Goal: Navigation & Orientation: Find specific page/section

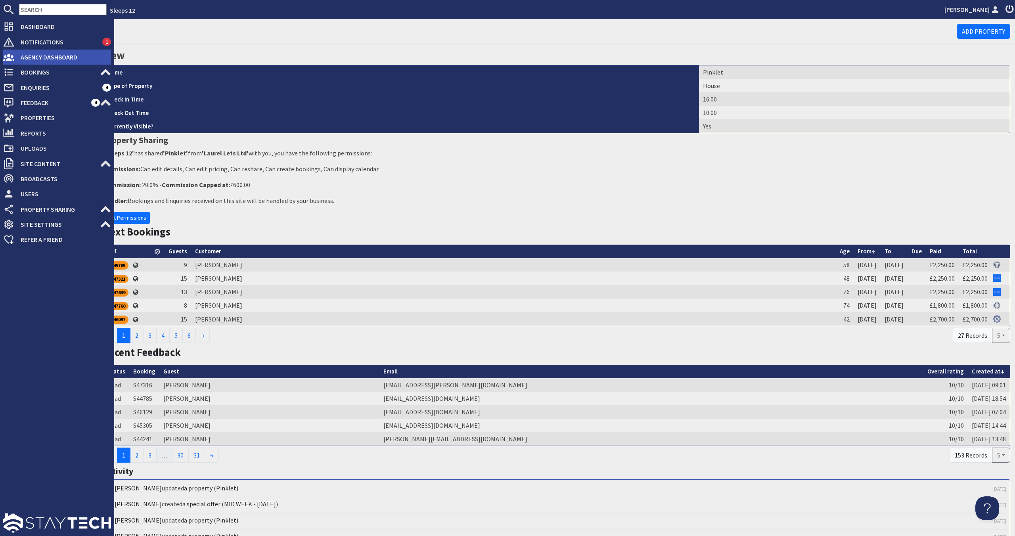
click at [62, 59] on span "Agency Dashboard" at bounding box center [62, 57] width 97 height 13
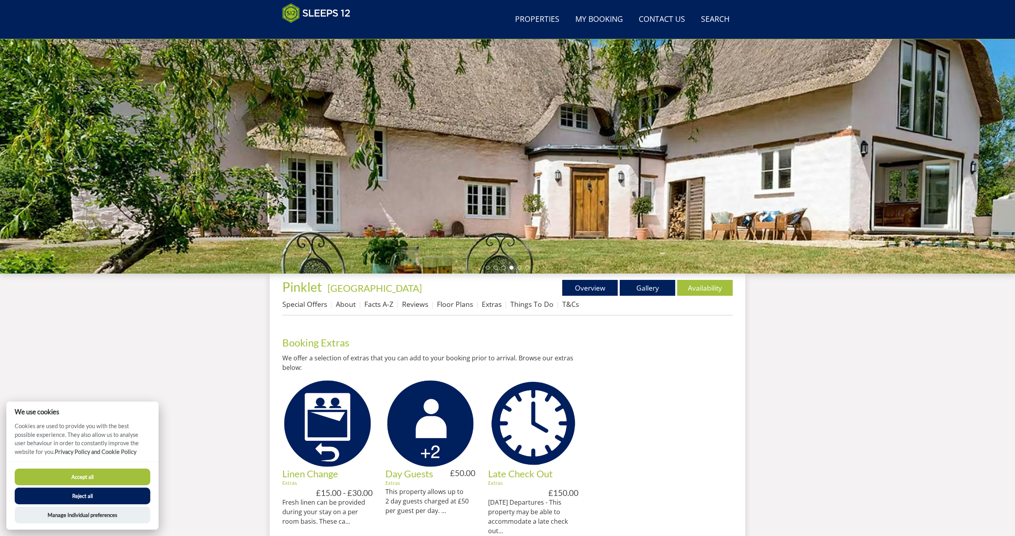
scroll to position [46, 0]
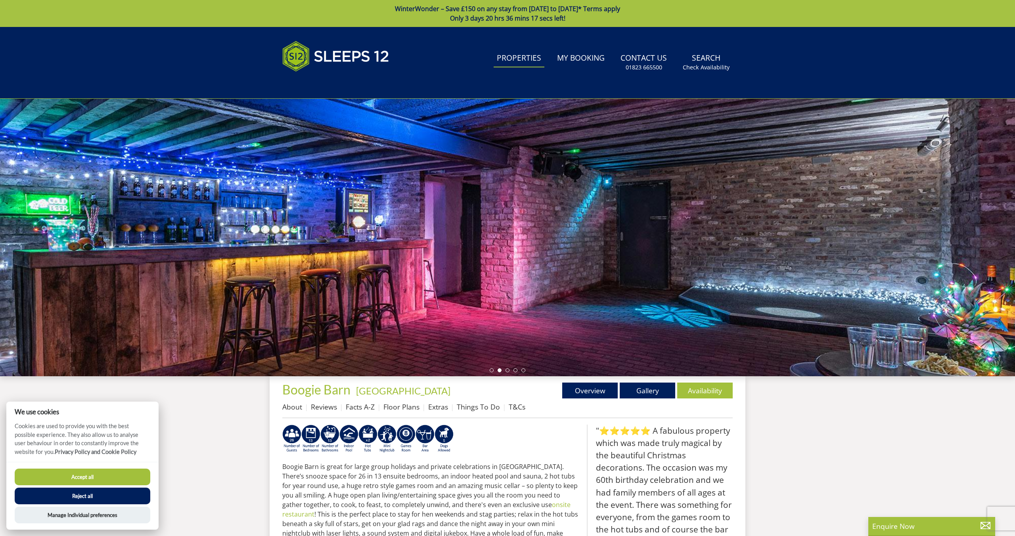
click at [513, 55] on link "Properties" at bounding box center [518, 59] width 51 height 18
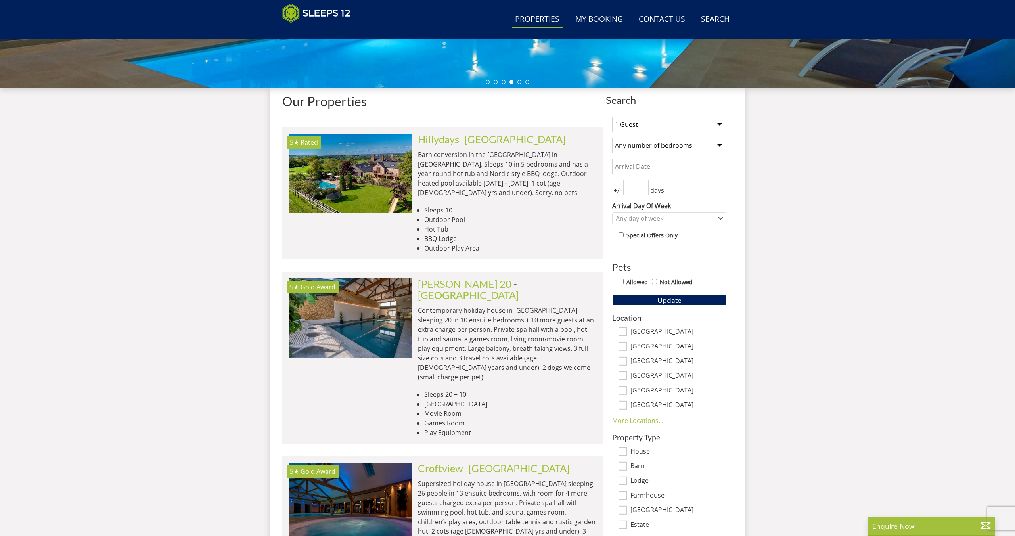
scroll to position [264, 0]
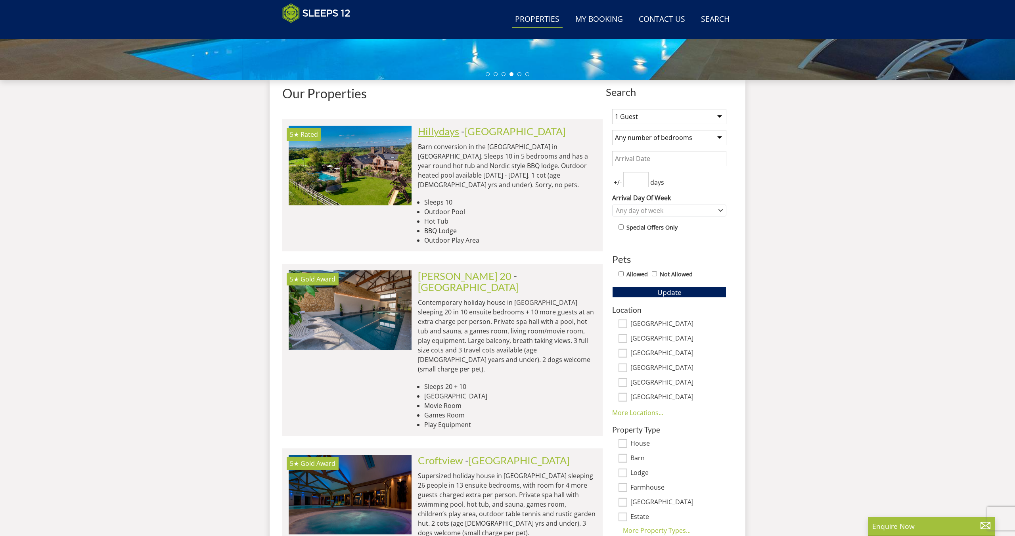
click at [456, 136] on link "Hillydays" at bounding box center [438, 131] width 41 height 12
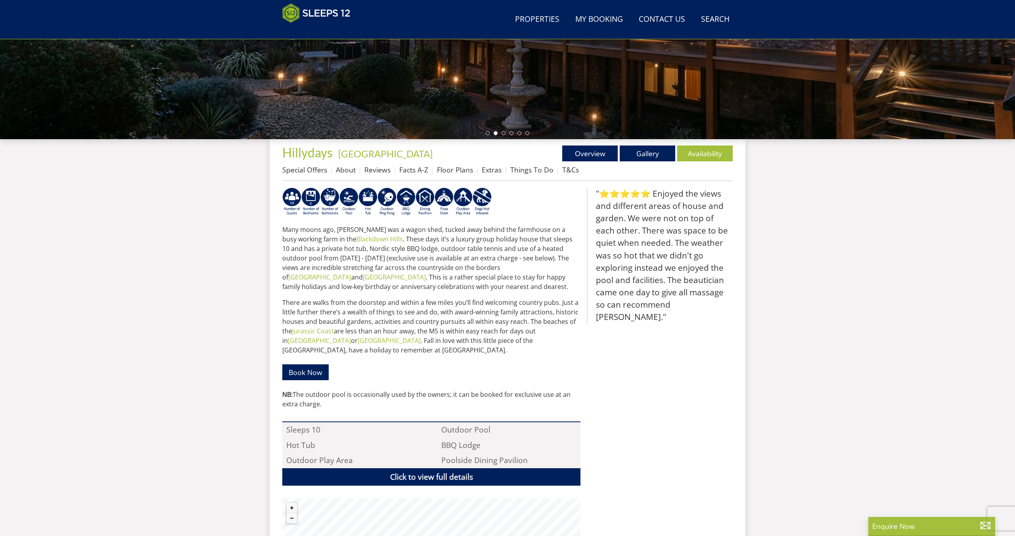
scroll to position [189, 0]
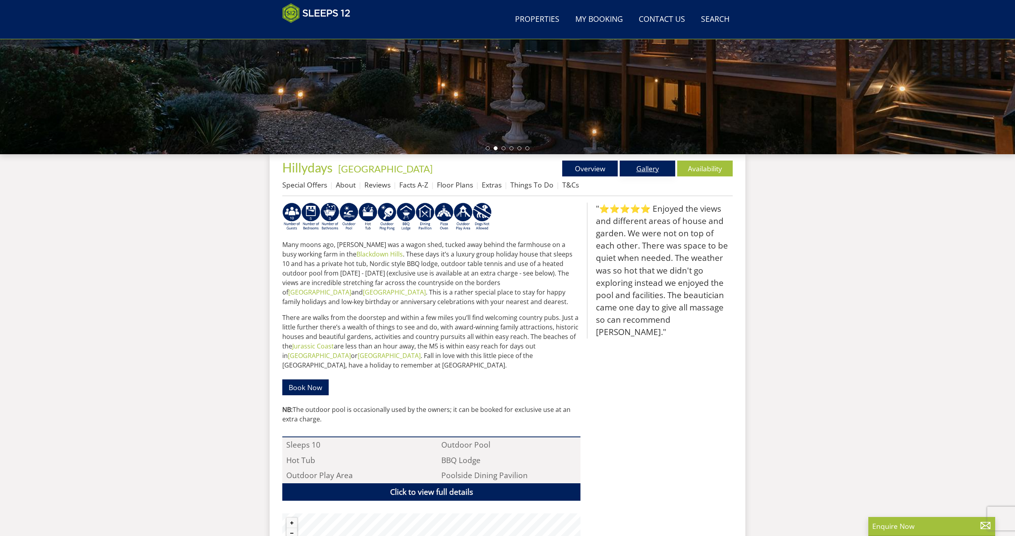
click at [641, 172] on link "Gallery" at bounding box center [646, 169] width 55 height 16
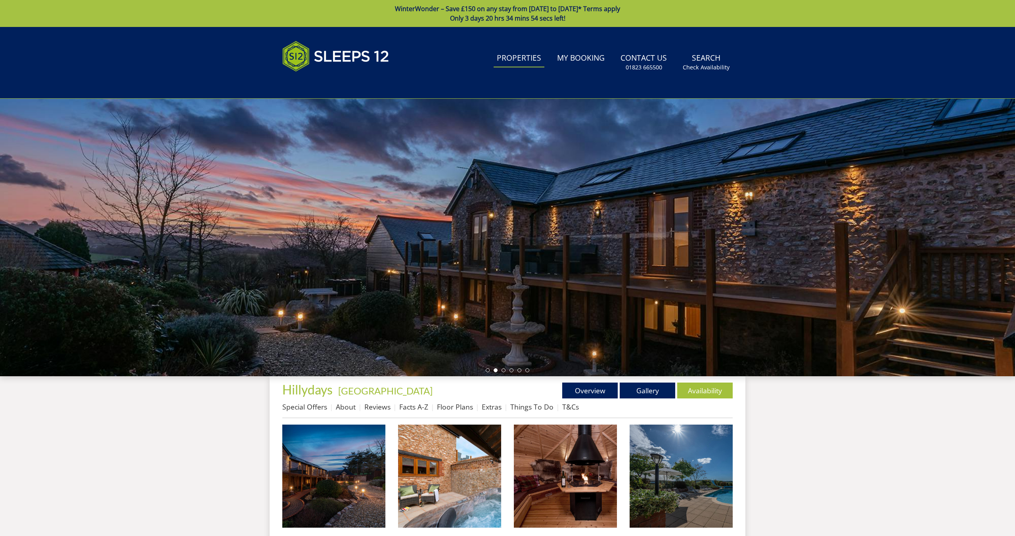
click at [529, 61] on link "Properties" at bounding box center [518, 59] width 51 height 18
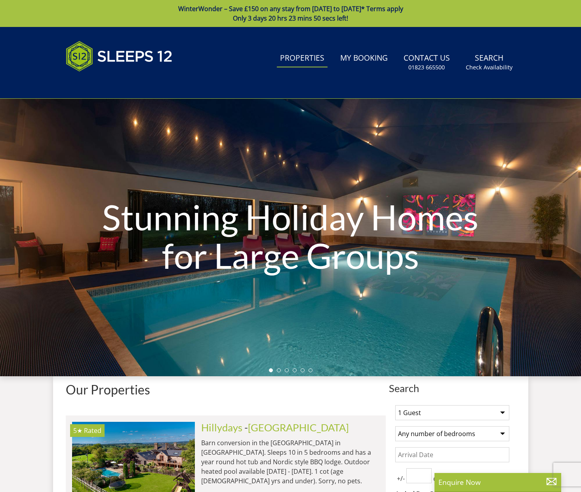
click at [312, 58] on link "Properties" at bounding box center [302, 59] width 51 height 18
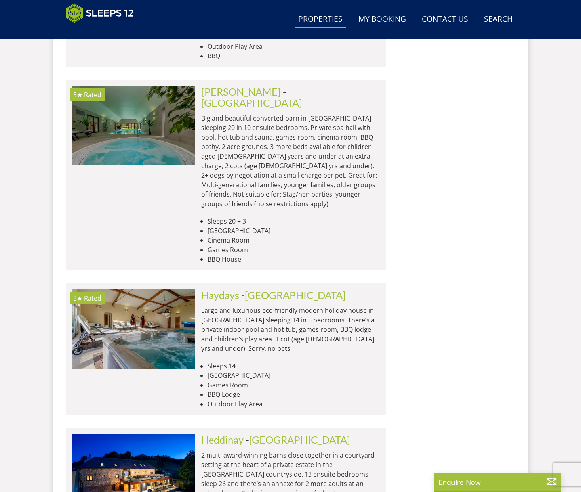
scroll to position [2915, 0]
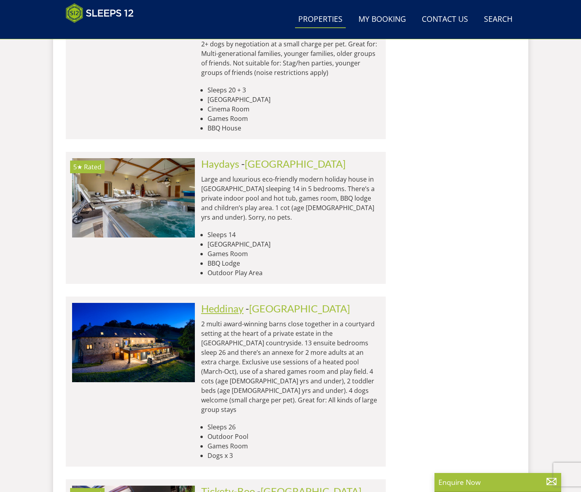
click at [219, 302] on link "Heddinay" at bounding box center [222, 308] width 42 height 12
